Goal: Transaction & Acquisition: Purchase product/service

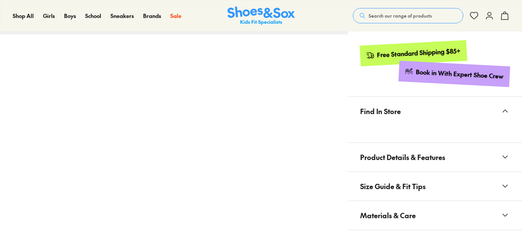
select select "*"
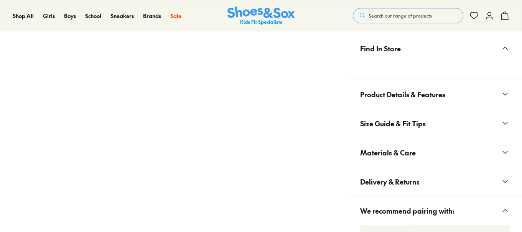
click at [443, 149] on button "Materials & Care" at bounding box center [435, 152] width 174 height 29
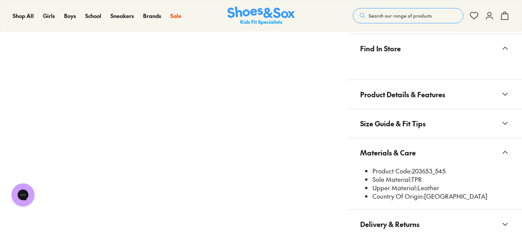
scroll to position [0, 0]
click at [380, 16] on span "Search our range of products" at bounding box center [399, 15] width 63 height 7
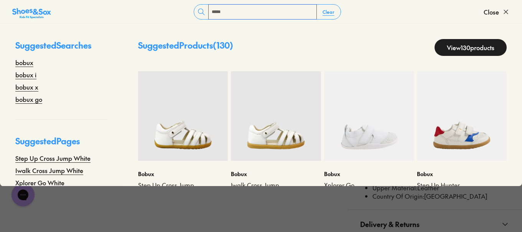
type input "*****"
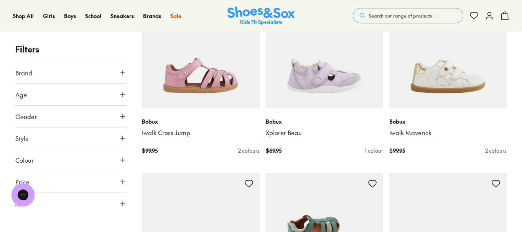
scroll to position [669, 0]
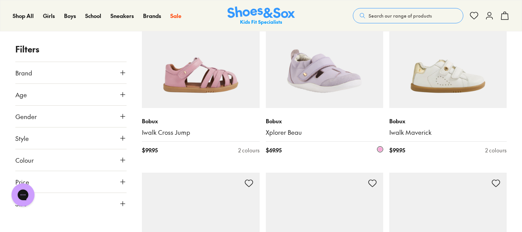
click at [332, 74] on img at bounding box center [324, 49] width 117 height 117
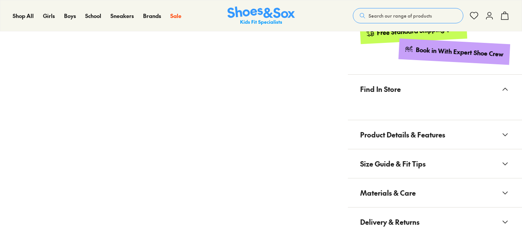
scroll to position [403, 0]
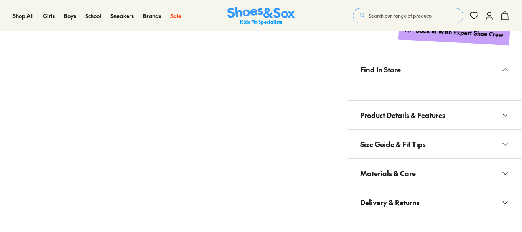
select select "*"
click at [444, 180] on button "Materials & Care" at bounding box center [435, 173] width 174 height 29
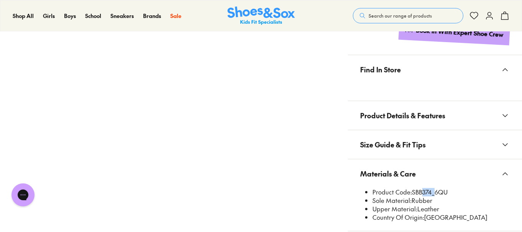
scroll to position [0, 0]
drag, startPoint x: 431, startPoint y: 192, endPoint x: 414, endPoint y: 192, distance: 17.3
click at [414, 192] on li "Product Code: SBB374_6QU" at bounding box center [440, 192] width 137 height 8
copy li "SBB374"
click at [403, 14] on span "Search our range of products" at bounding box center [399, 15] width 63 height 7
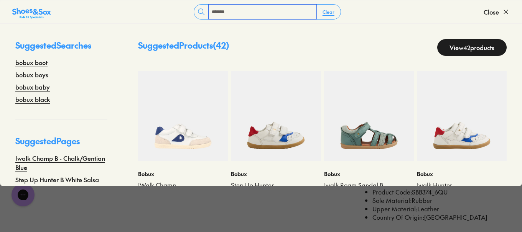
type input "*******"
click at [355, 224] on x-modal "Materials & Care Product Code: SBB374_6QU Sole Material: Rubber Upper Material:…" at bounding box center [435, 195] width 174 height 72
click at [329, 14] on button "Clear" at bounding box center [328, 12] width 24 height 14
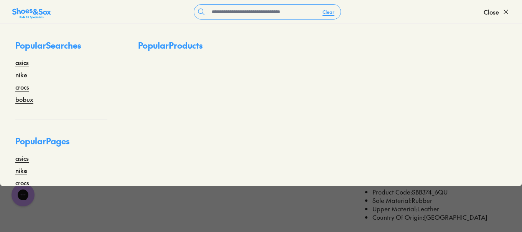
click at [516, 14] on div "Clear Close" at bounding box center [261, 11] width 522 height 23
click at [508, 14] on use at bounding box center [506, 12] width 4 height 4
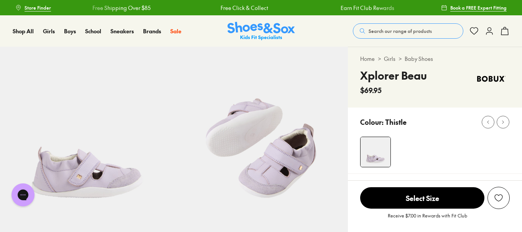
click at [376, 30] on span "Search our range of products" at bounding box center [399, 31] width 63 height 7
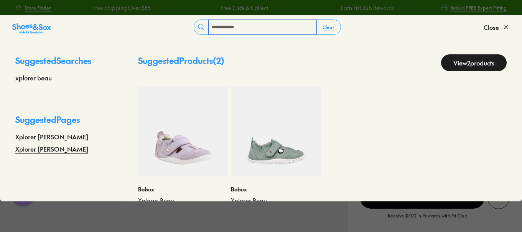
type input "**********"
click at [189, 137] on img at bounding box center [183, 132] width 90 height 90
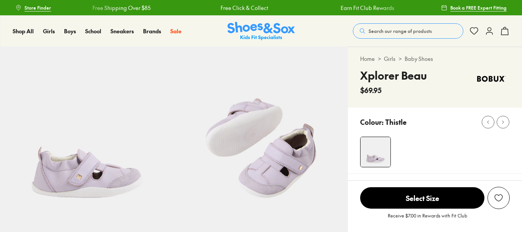
select select "*"
click at [378, 33] on span "Search our range of products" at bounding box center [399, 31] width 63 height 7
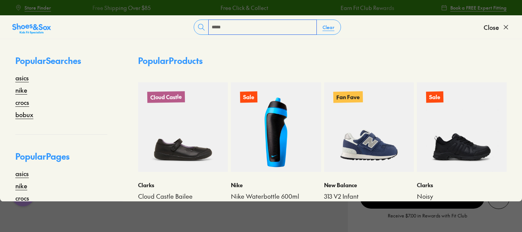
type input "*****"
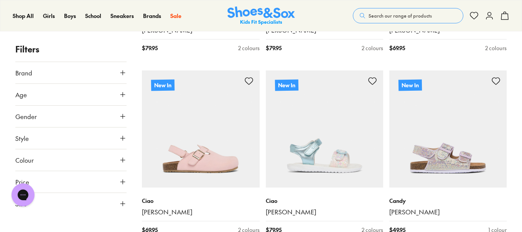
scroll to position [1337, 0]
